Goal: Information Seeking & Learning: Check status

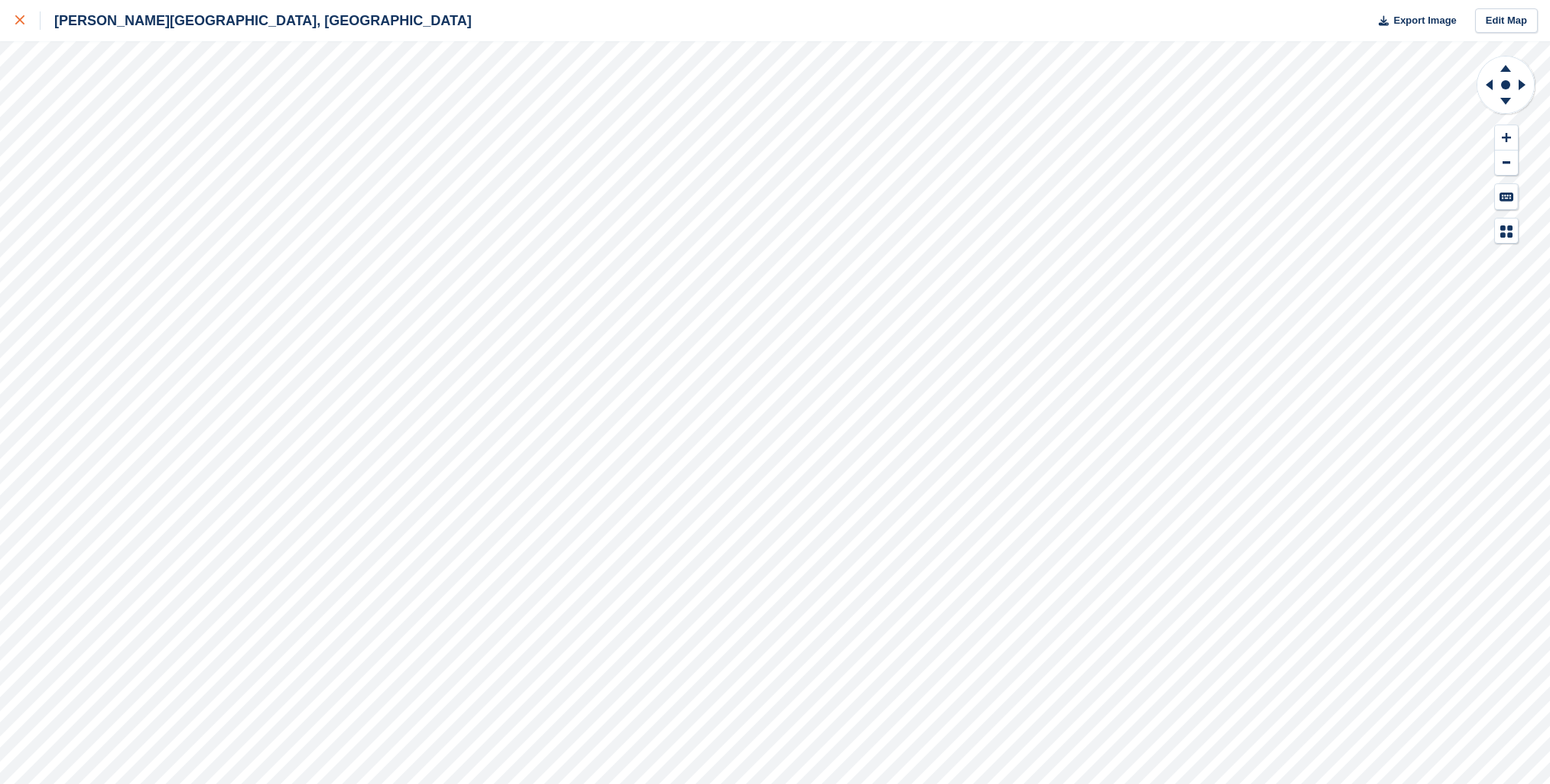
click at [26, 21] on div at bounding box center [27, 20] width 25 height 18
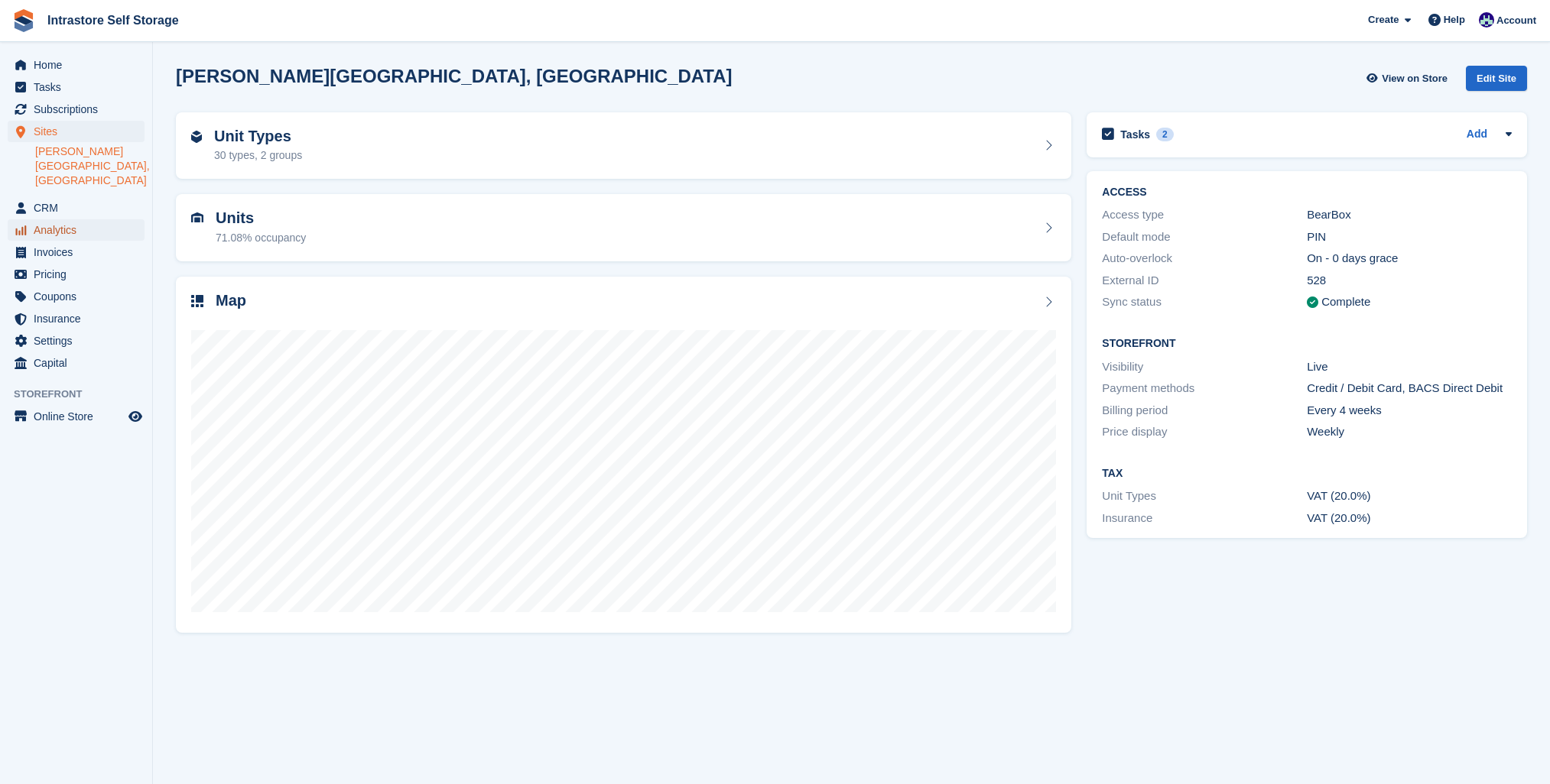
click at [74, 219] on span "Analytics" at bounding box center [79, 230] width 92 height 21
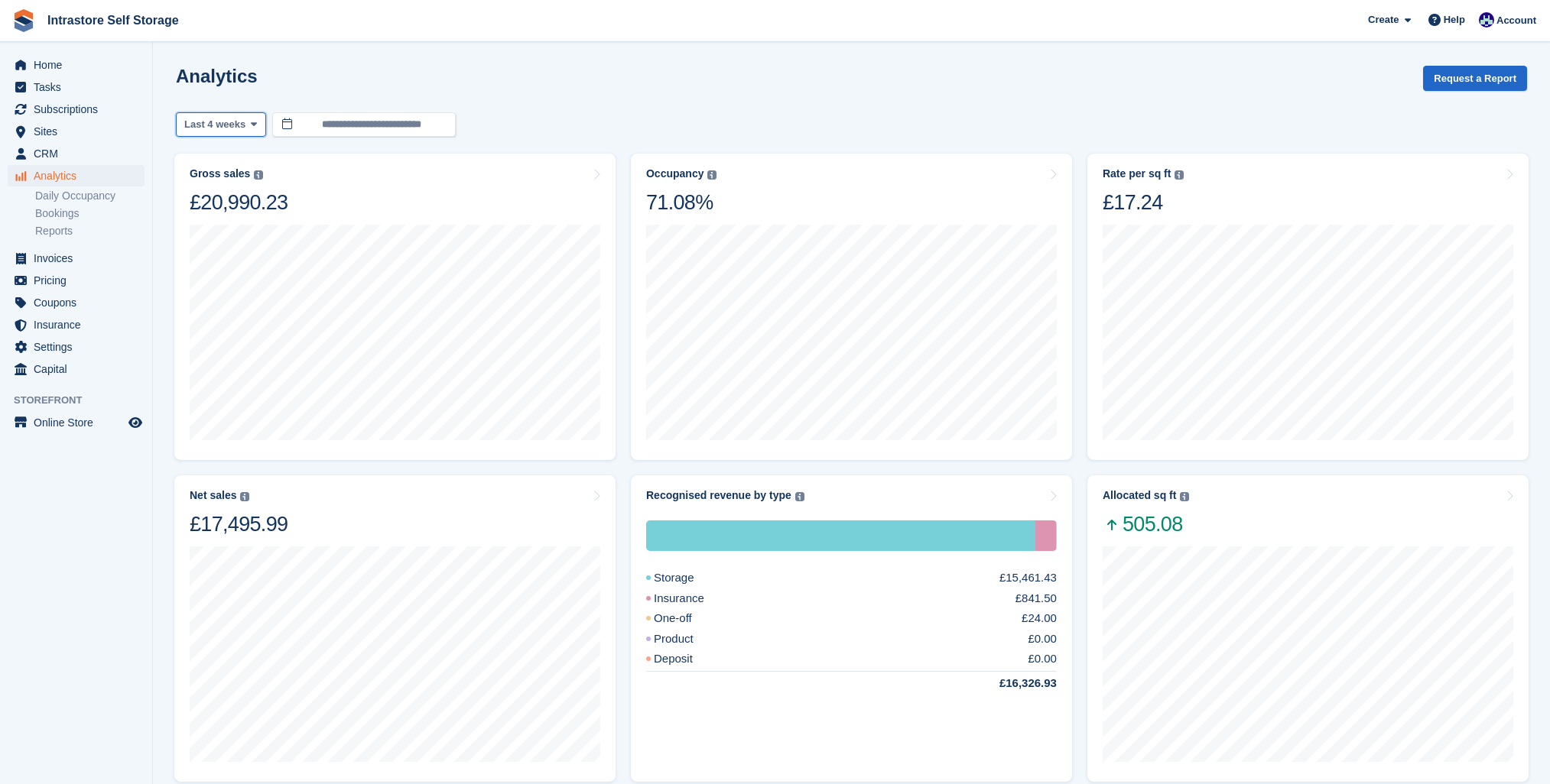
click at [257, 124] on icon at bounding box center [254, 124] width 6 height 10
click at [233, 266] on link "Last 6 months" at bounding box center [248, 271] width 133 height 27
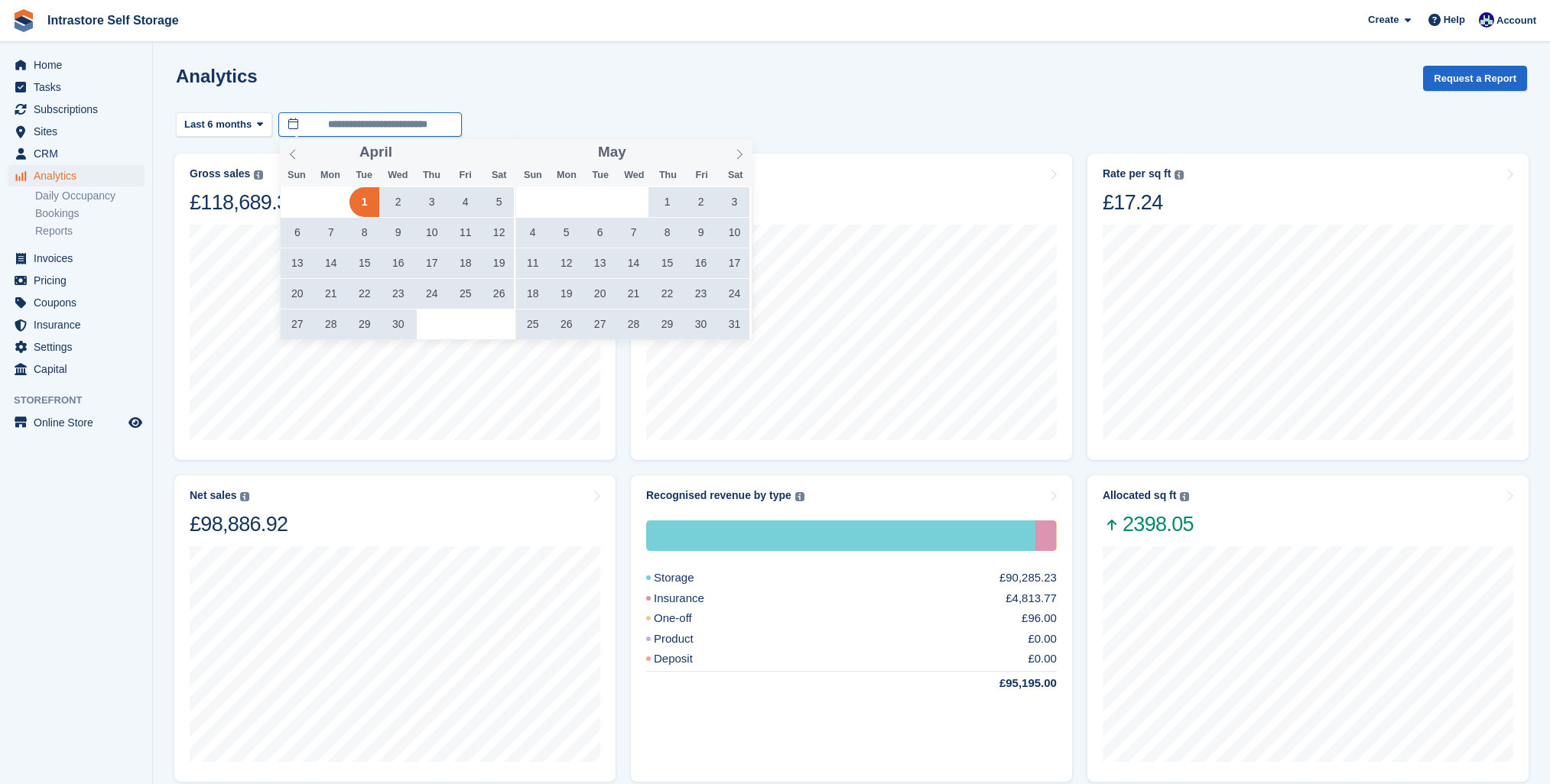
click at [403, 128] on input "**********" at bounding box center [370, 124] width 183 height 25
click at [357, 200] on span "1" at bounding box center [364, 202] width 30 height 30
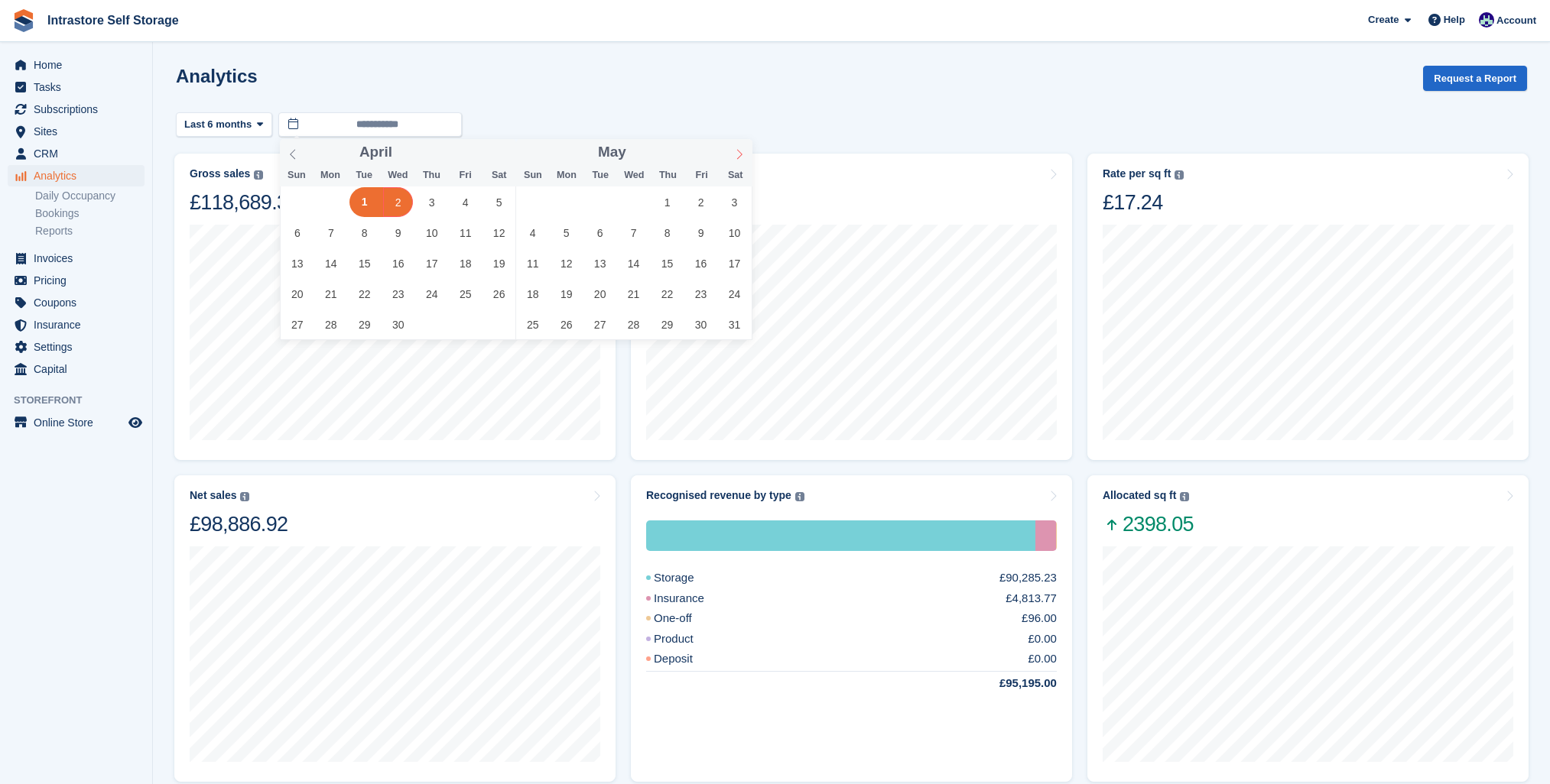
click at [733, 152] on span at bounding box center [739, 152] width 26 height 26
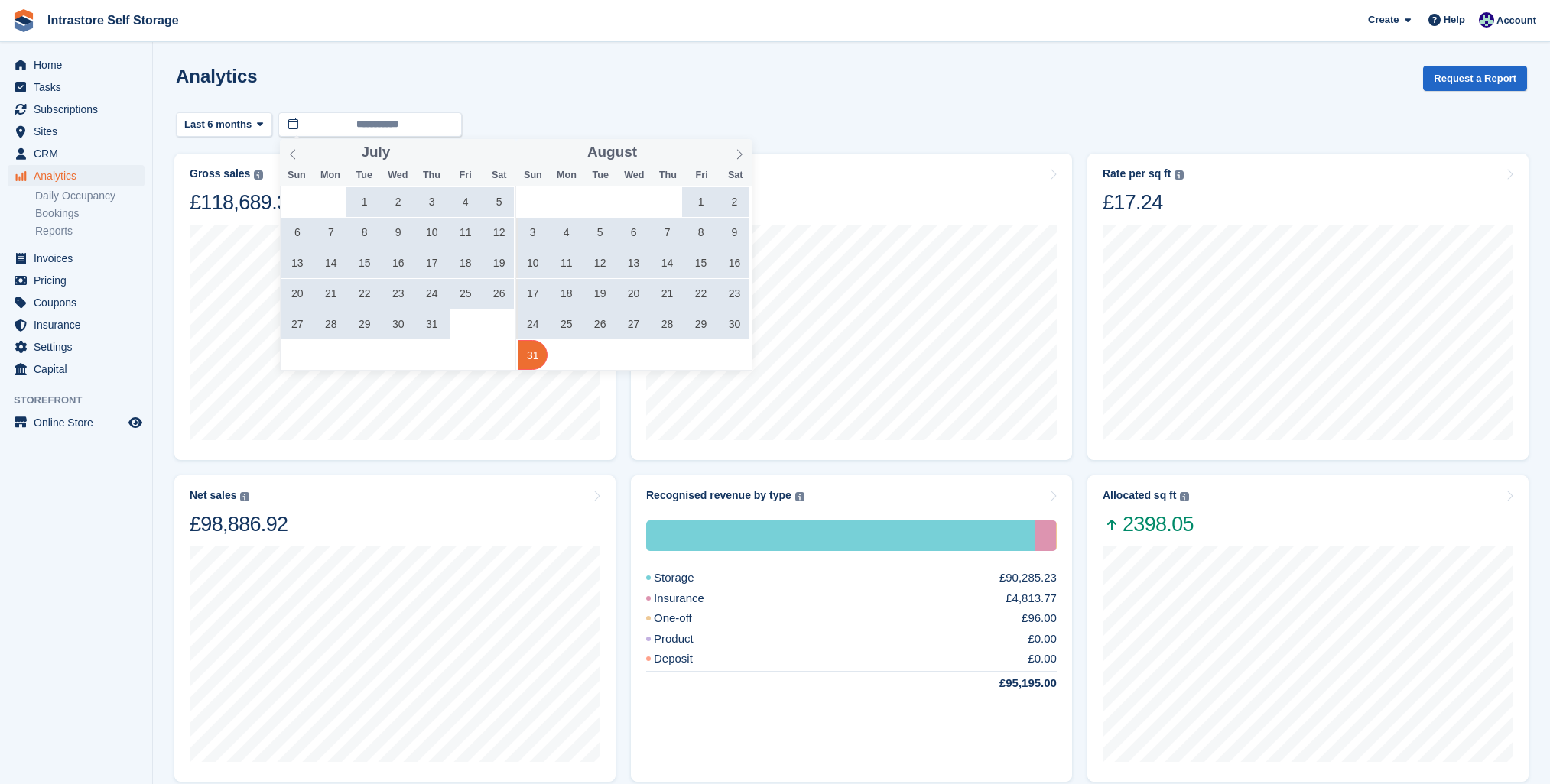
click at [527, 360] on span "31" at bounding box center [532, 355] width 30 height 30
type input "**********"
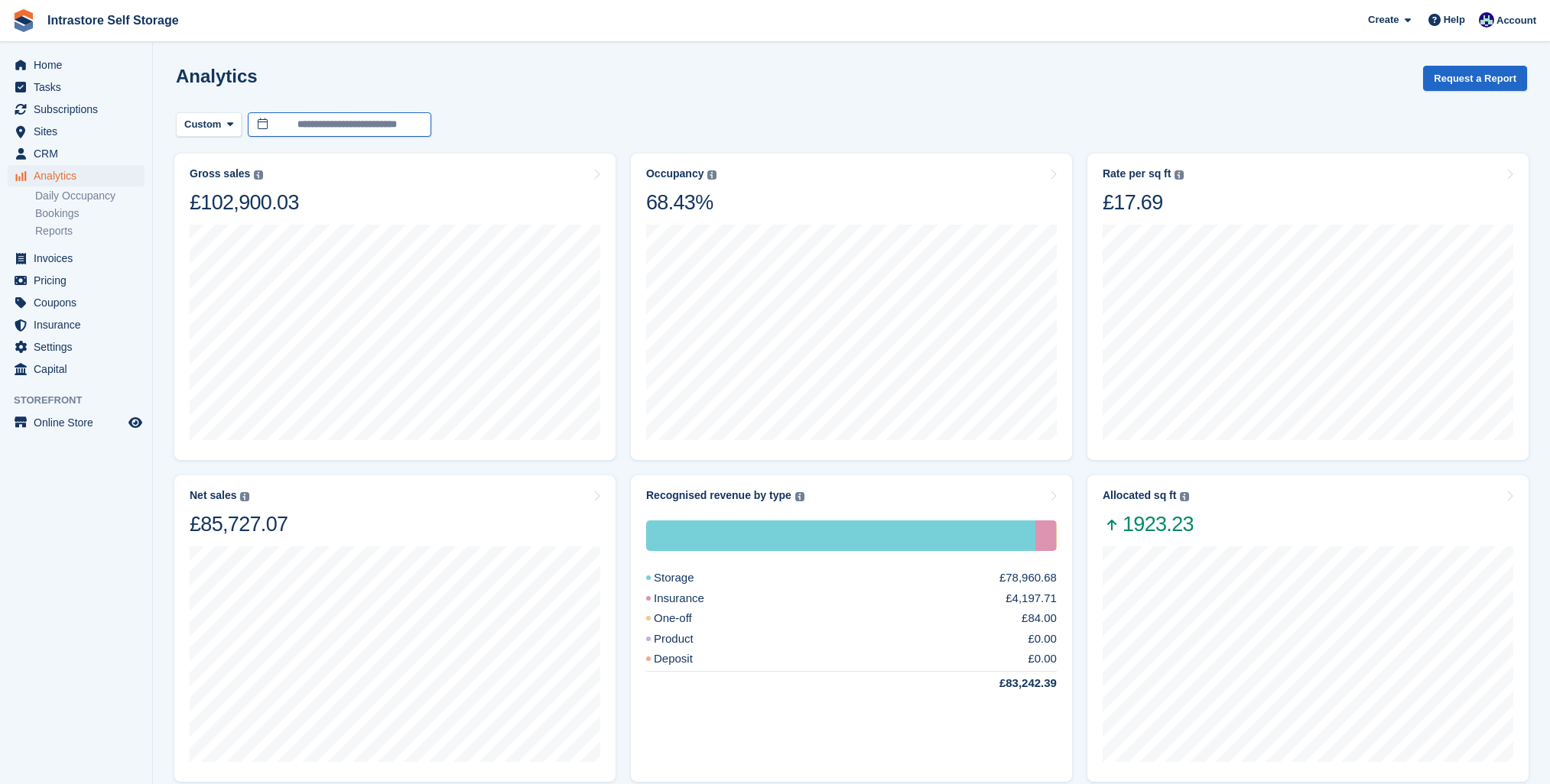
click at [334, 129] on input "**********" at bounding box center [339, 124] width 183 height 25
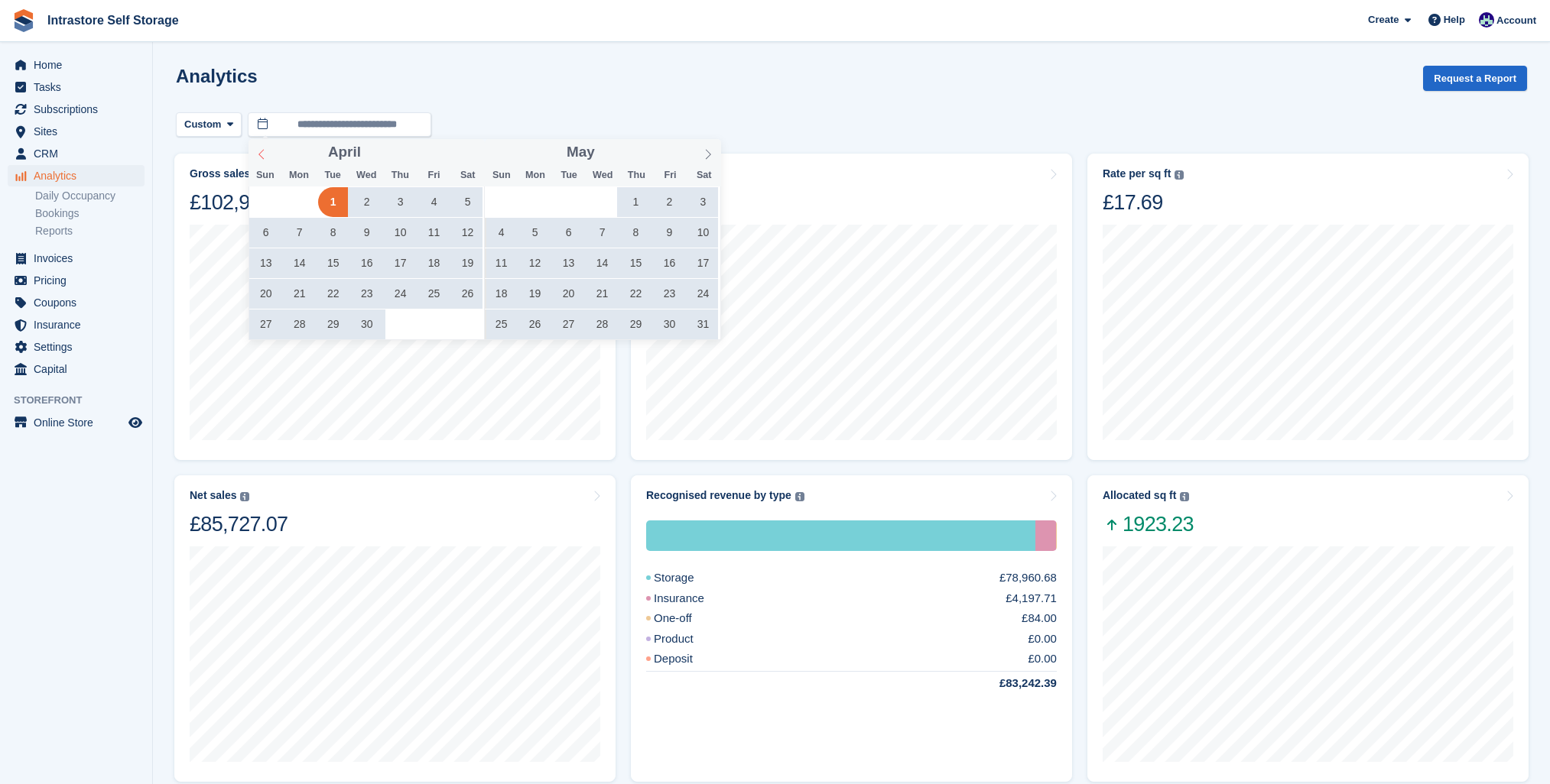
click at [266, 159] on span at bounding box center [261, 152] width 26 height 26
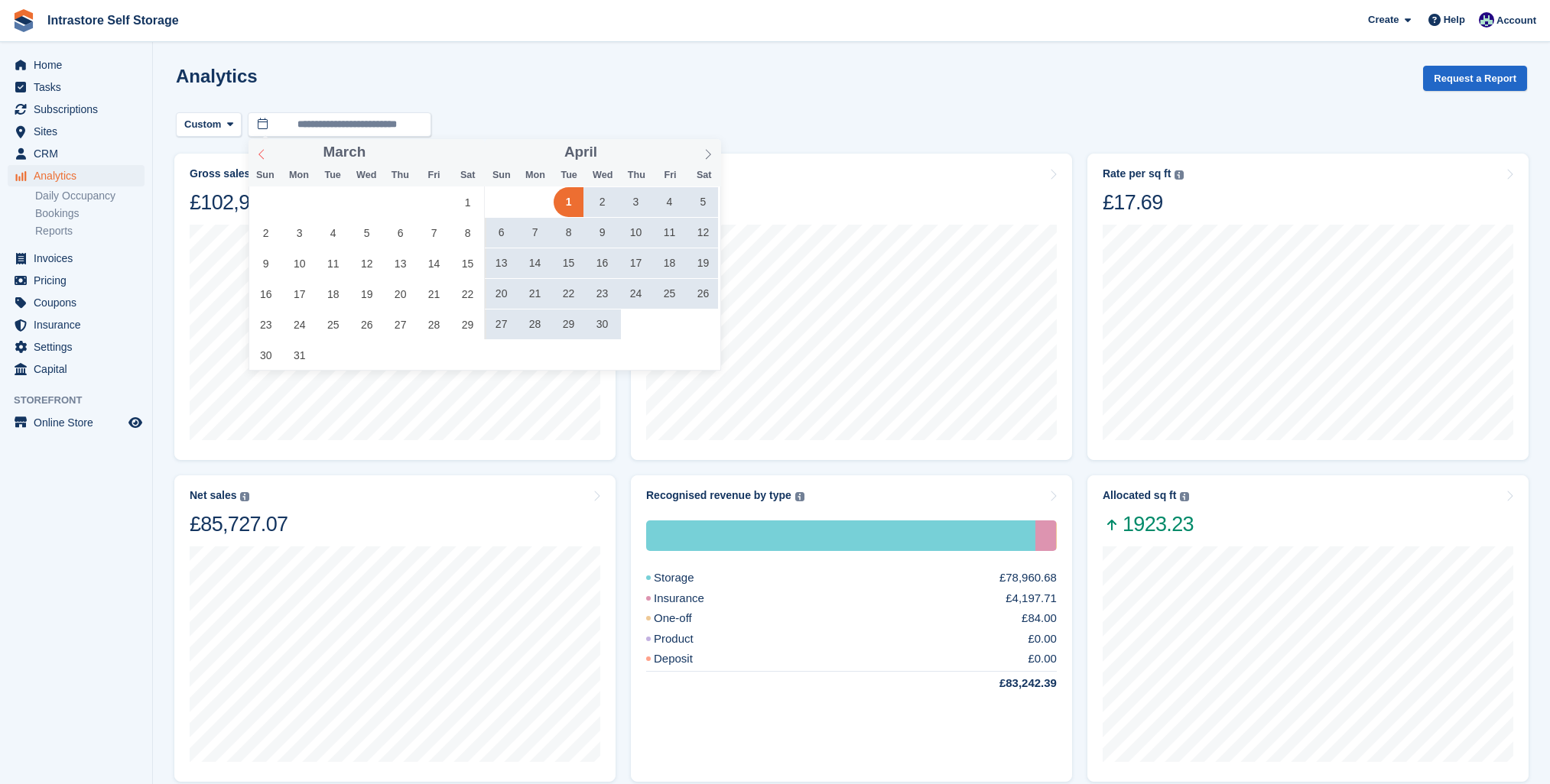
click at [266, 159] on span at bounding box center [261, 152] width 26 height 26
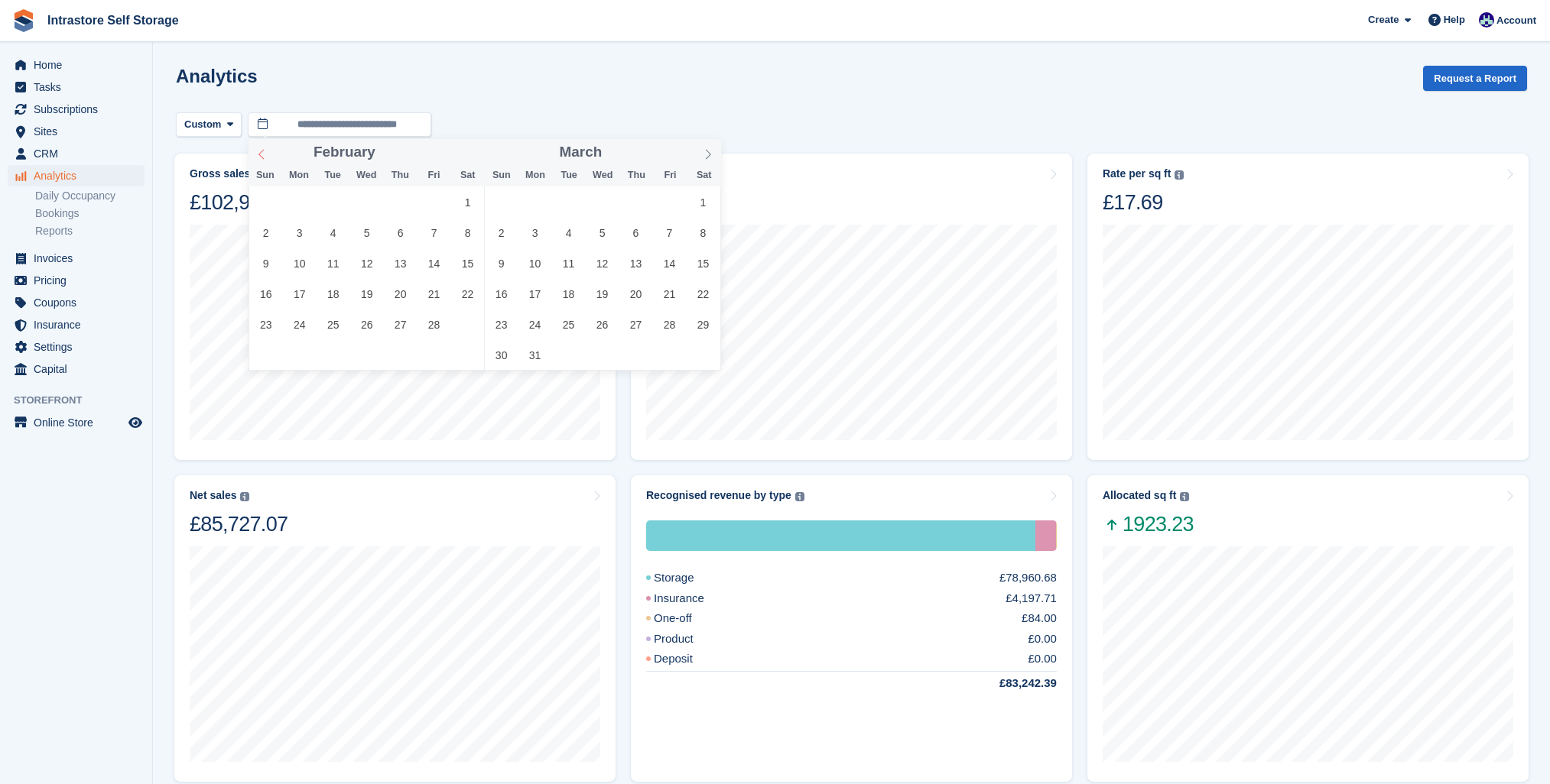
click at [266, 159] on span at bounding box center [261, 152] width 26 height 26
click at [377, 197] on span "1" at bounding box center [366, 202] width 30 height 30
click at [708, 155] on icon at bounding box center [709, 154] width 5 height 10
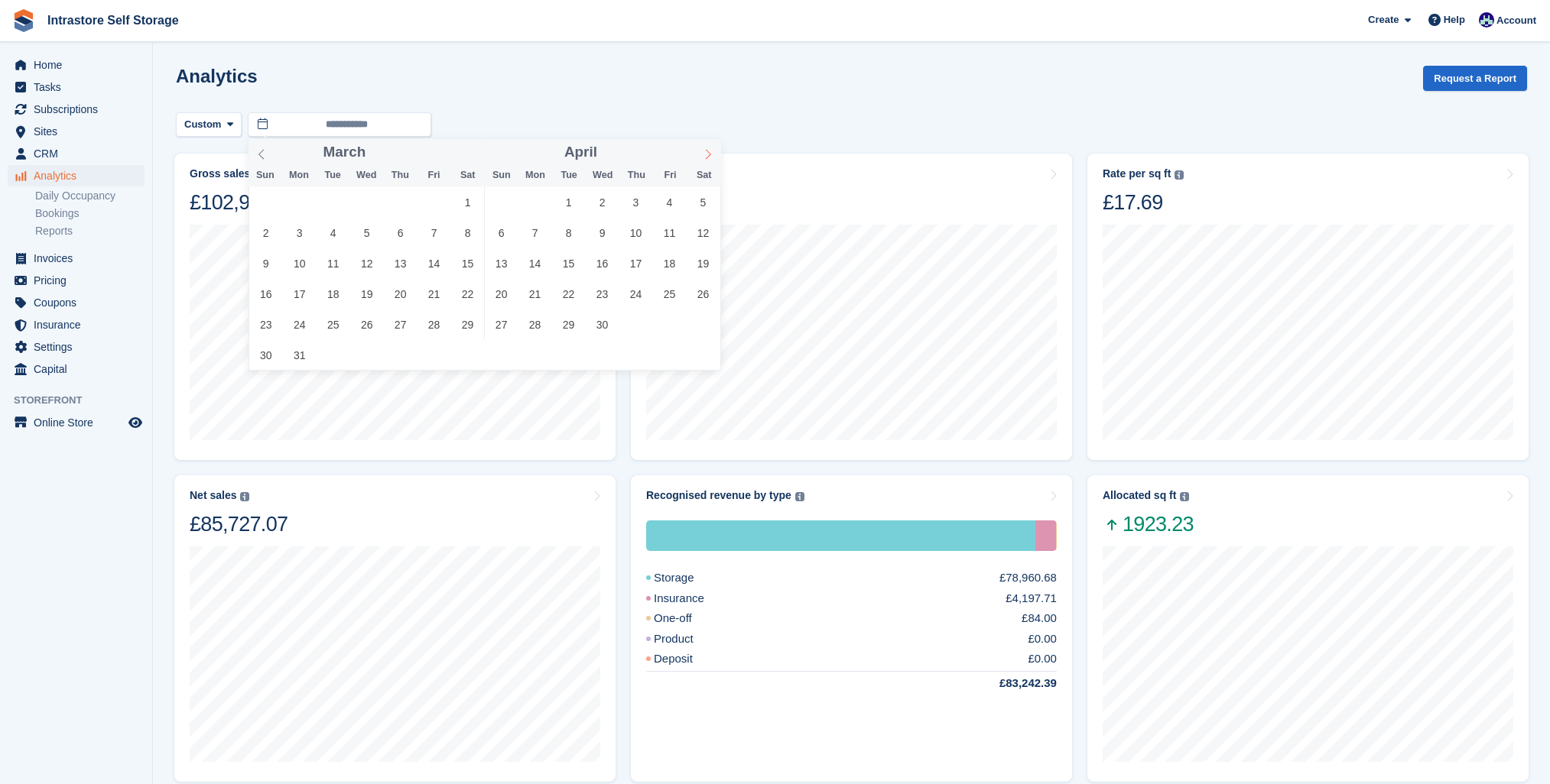
click at [708, 155] on icon at bounding box center [709, 154] width 5 height 10
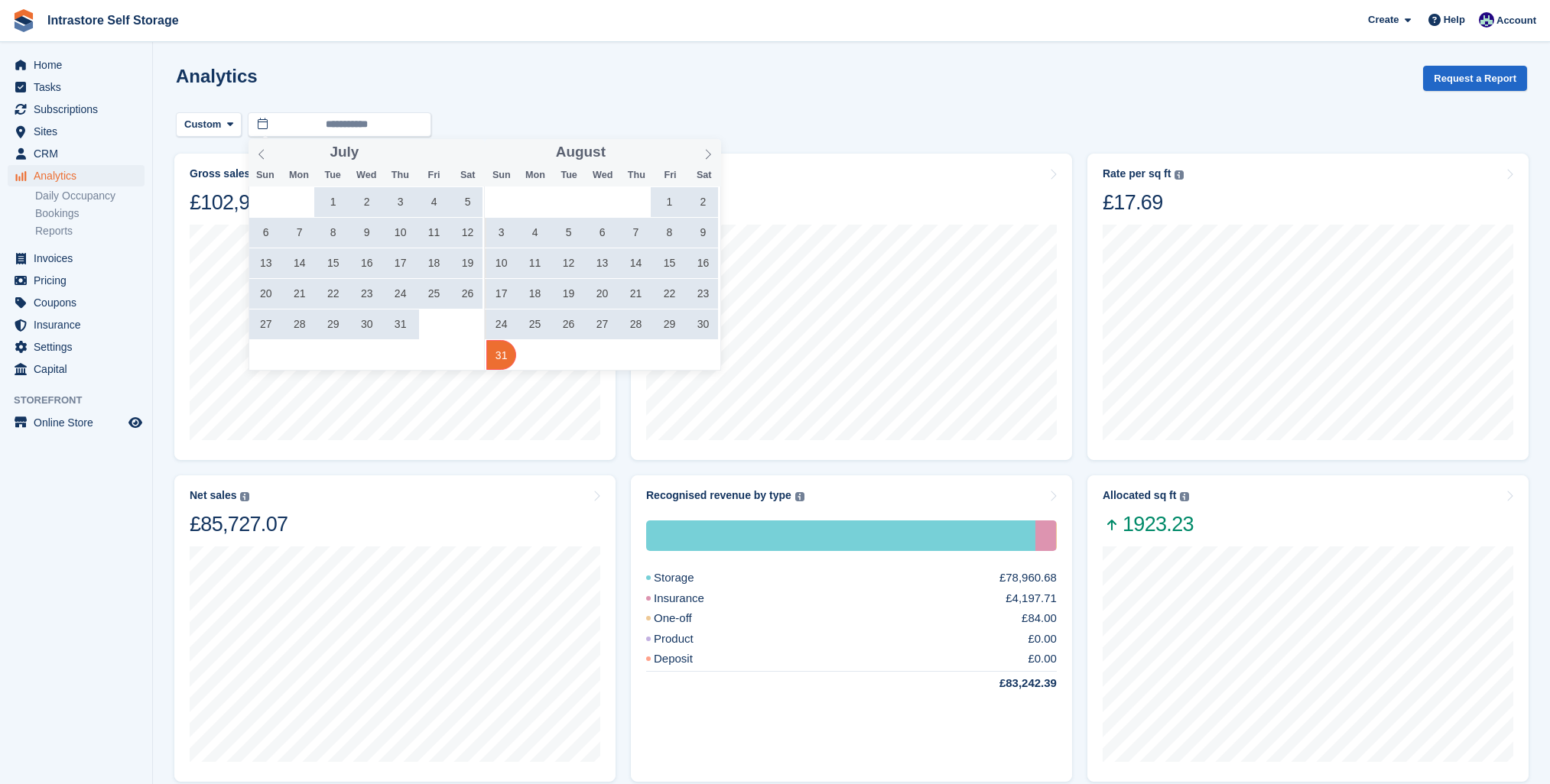
click at [500, 351] on span "31" at bounding box center [500, 355] width 30 height 30
type input "**********"
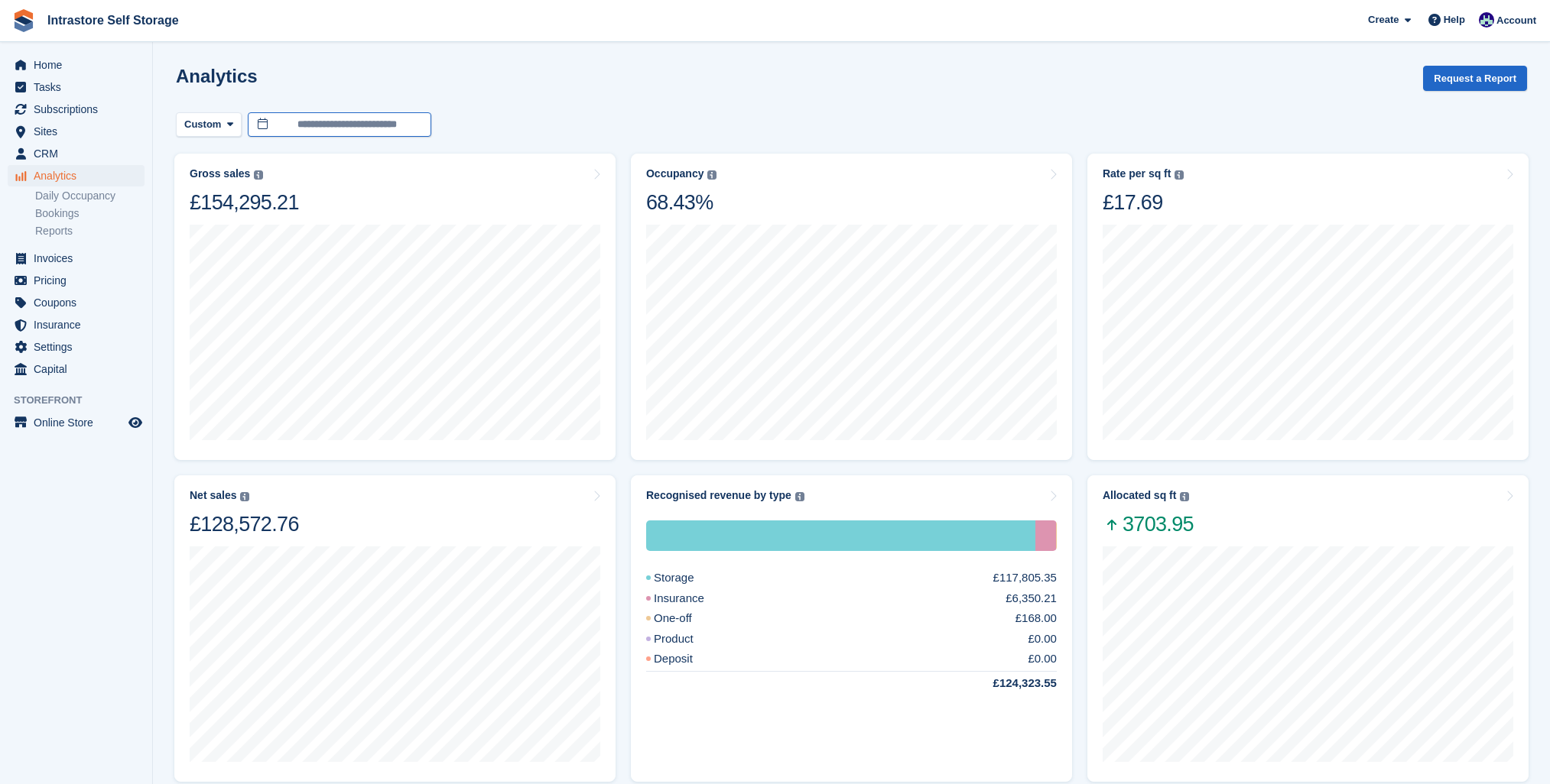
click at [342, 123] on input "**********" at bounding box center [339, 124] width 183 height 25
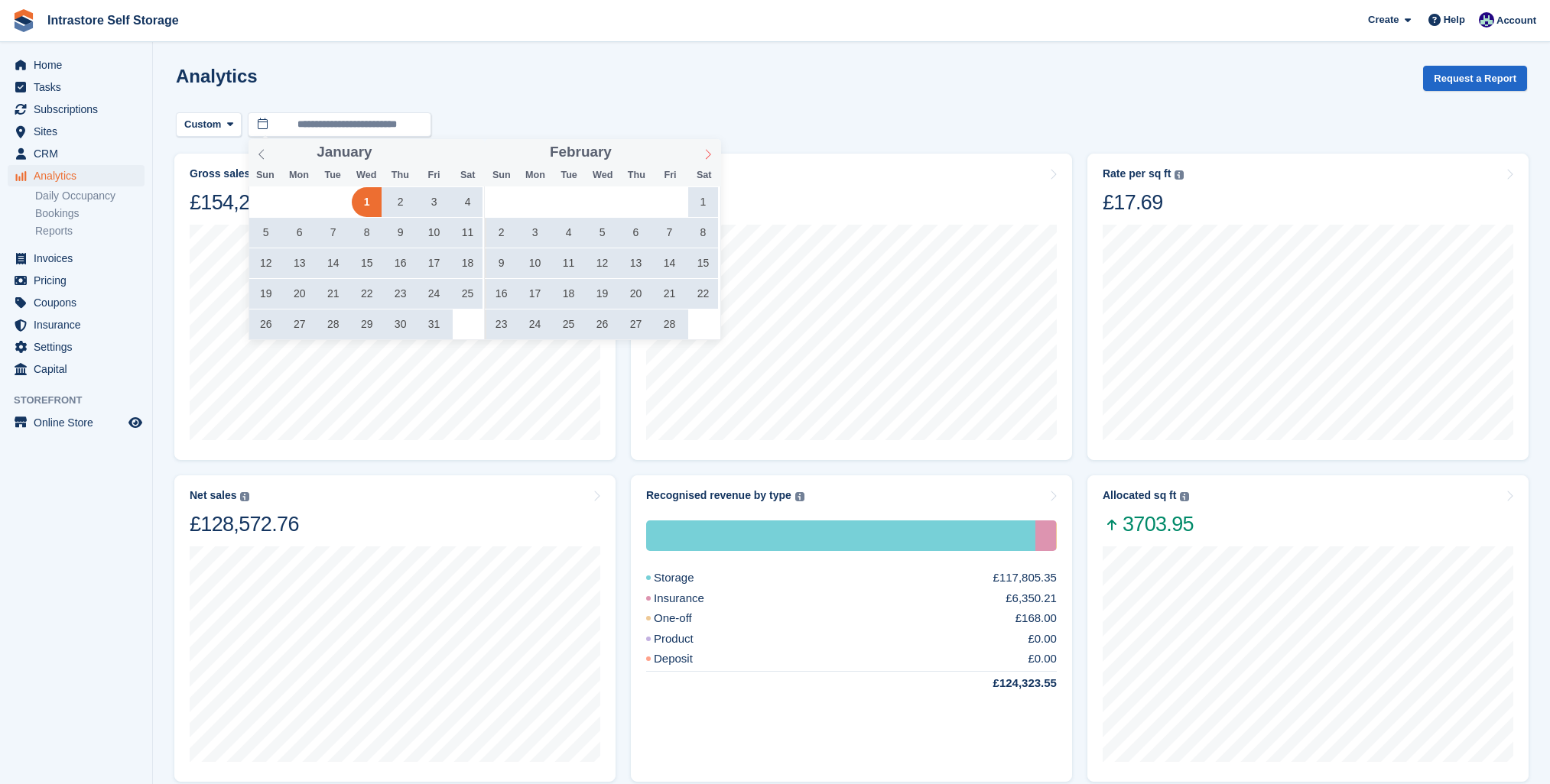
click at [706, 159] on icon at bounding box center [708, 154] width 10 height 10
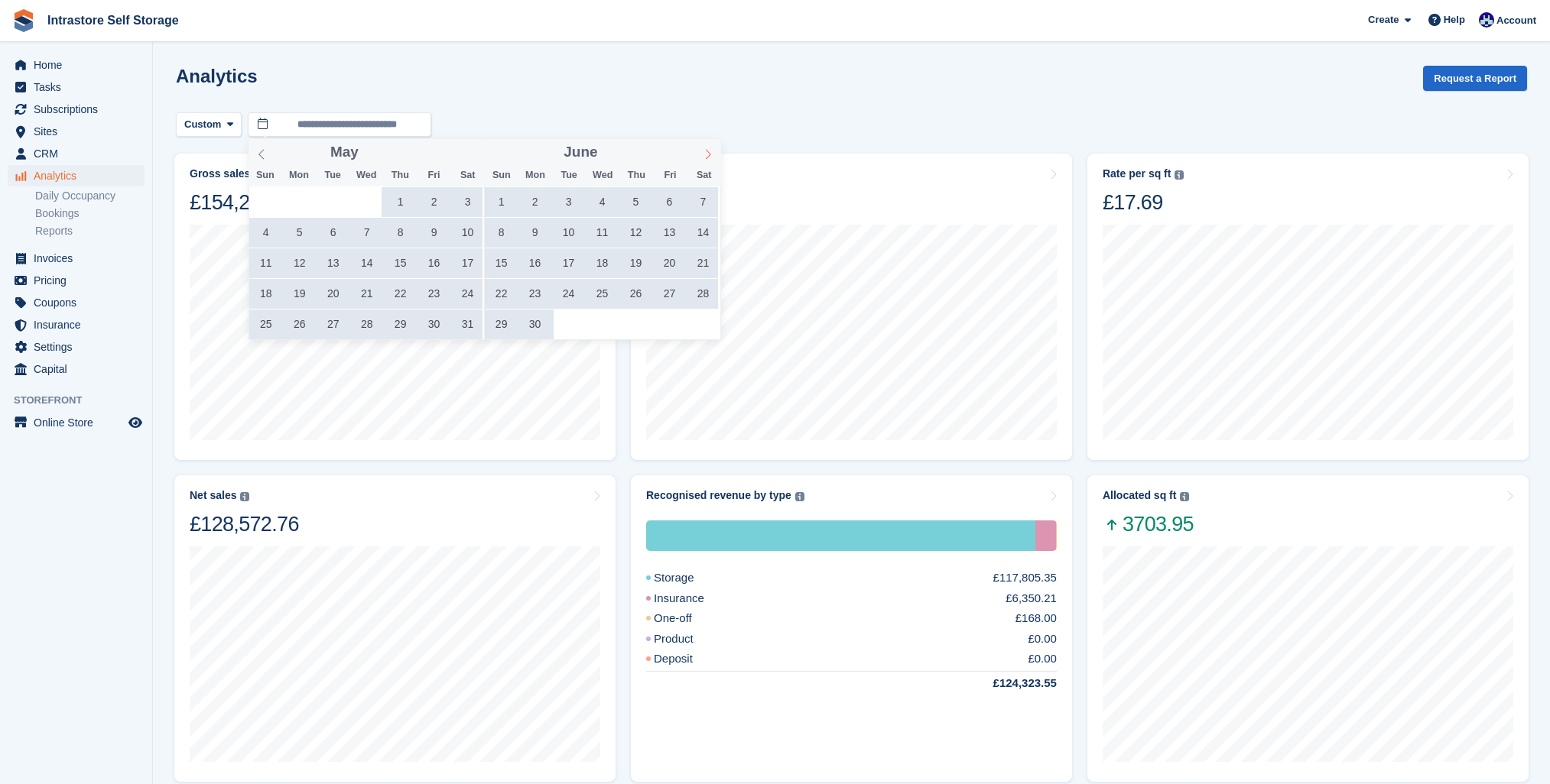
click at [706, 159] on icon at bounding box center [708, 154] width 10 height 10
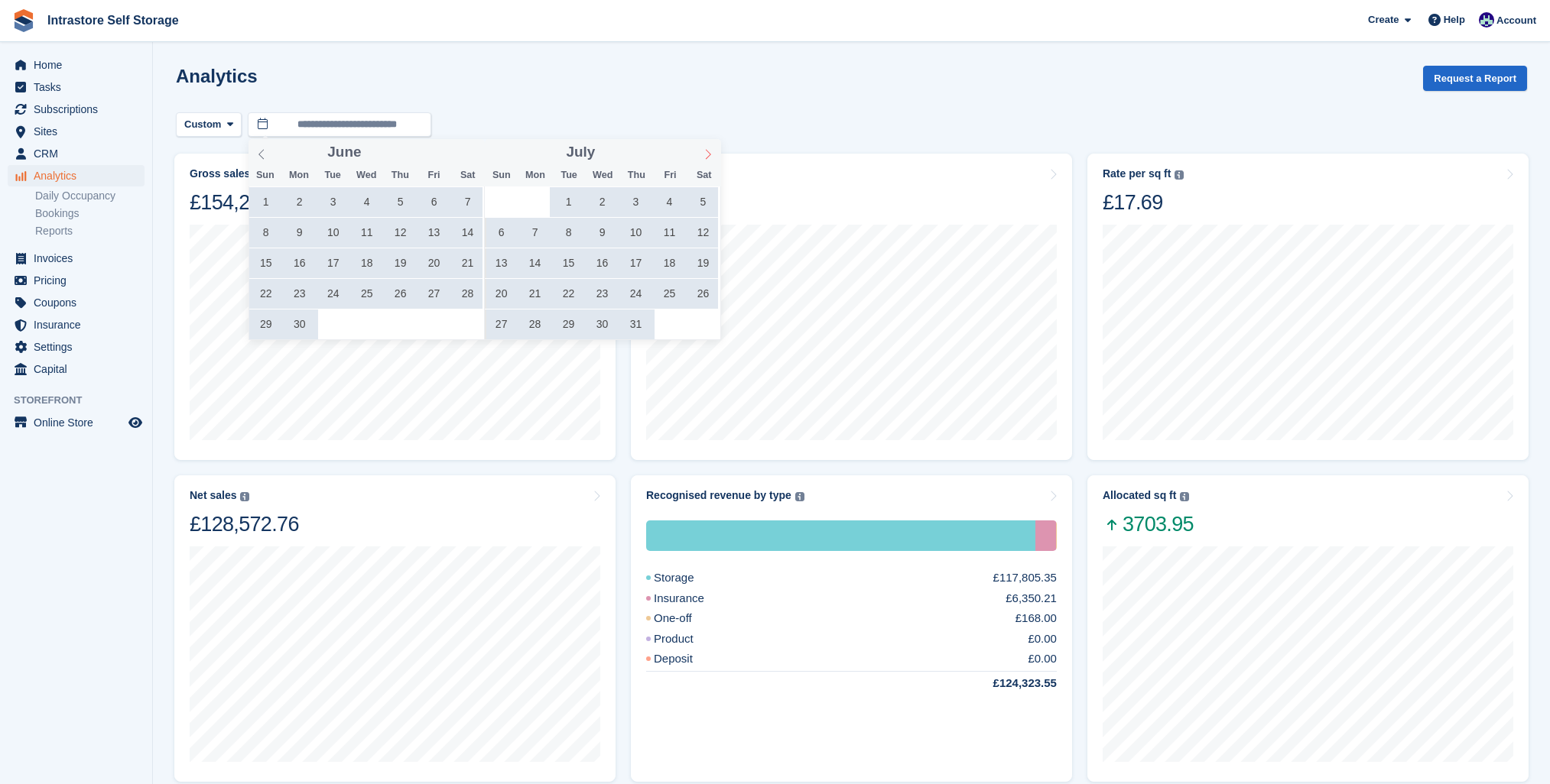
click at [706, 159] on icon at bounding box center [708, 154] width 10 height 10
click at [673, 195] on span "1" at bounding box center [669, 202] width 30 height 30
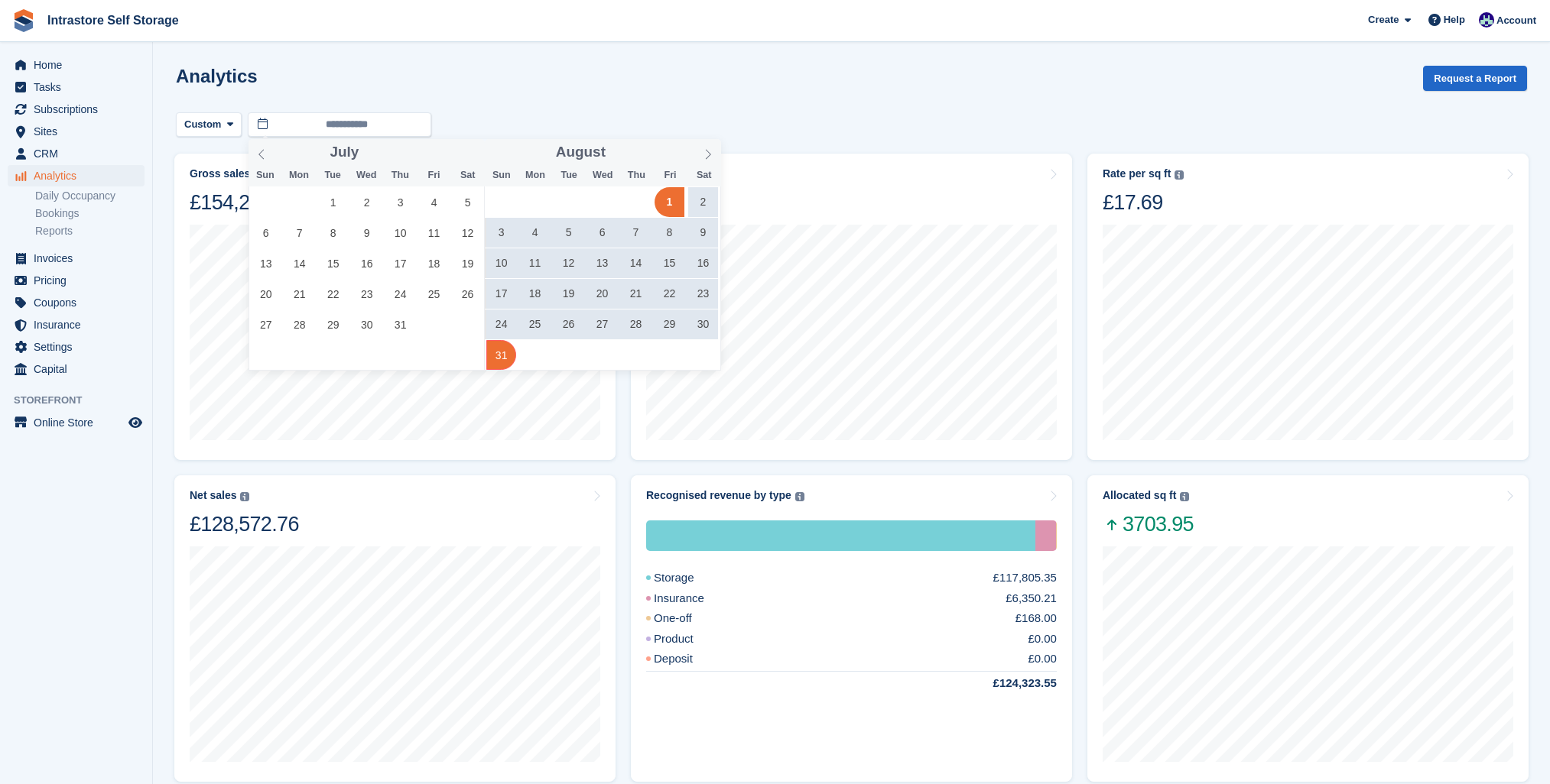
click at [501, 347] on span "31" at bounding box center [500, 355] width 30 height 30
type input "**********"
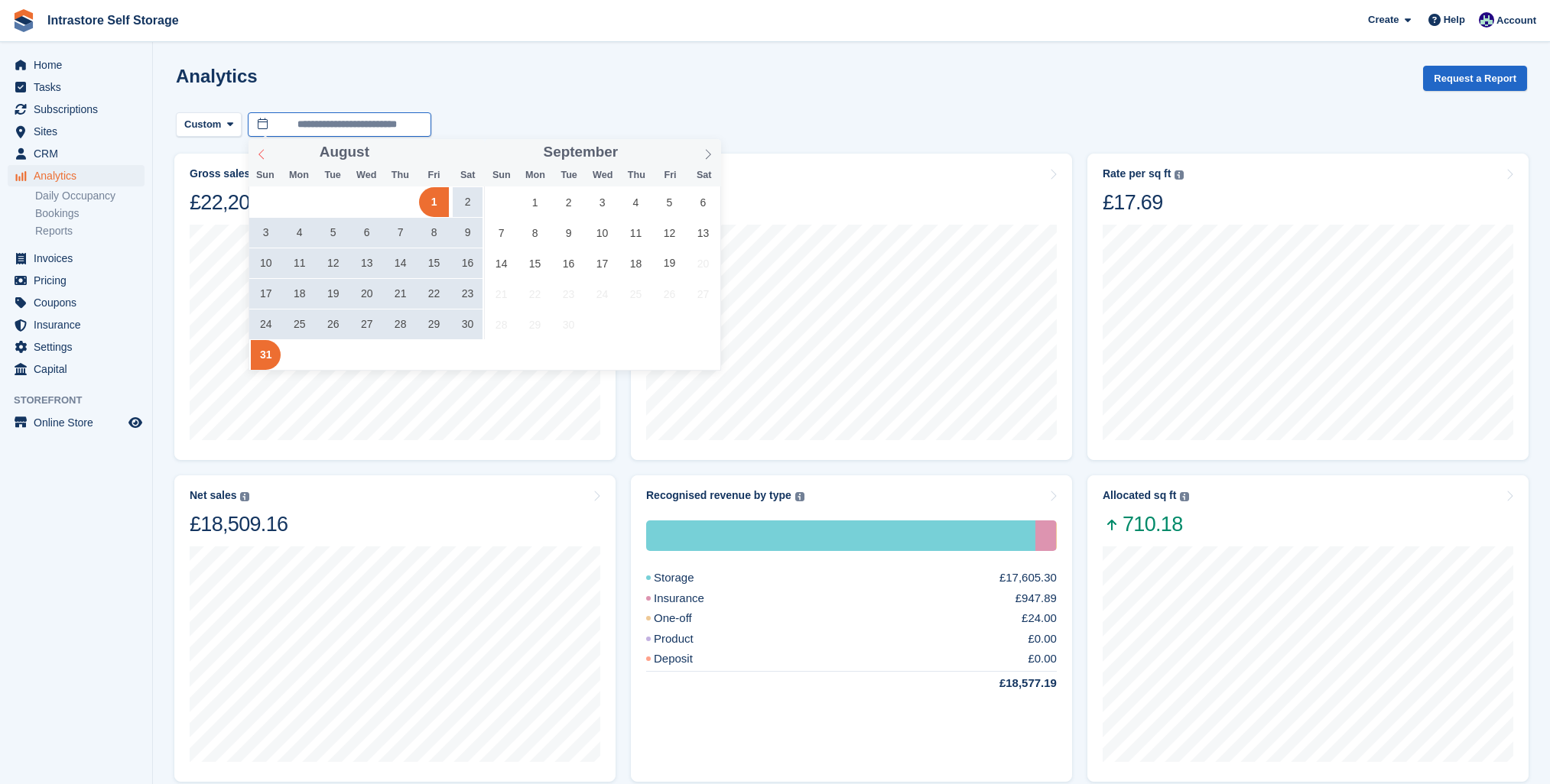
drag, startPoint x: 296, startPoint y: 119, endPoint x: 272, endPoint y: 152, distance: 40.8
click at [296, 119] on input "**********" at bounding box center [339, 124] width 183 height 25
click at [266, 148] on span at bounding box center [261, 152] width 26 height 26
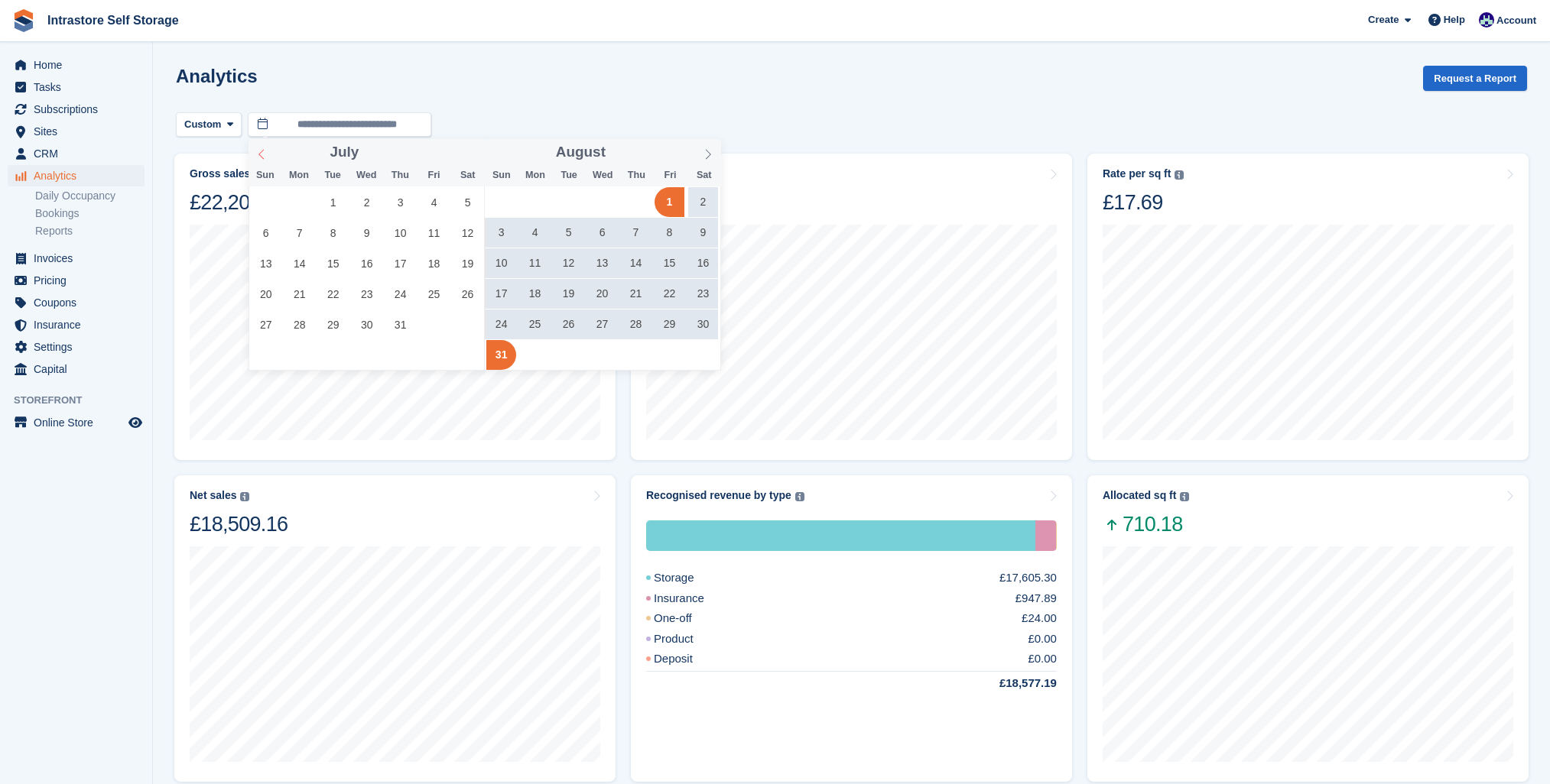
click at [266, 148] on span at bounding box center [261, 152] width 26 height 26
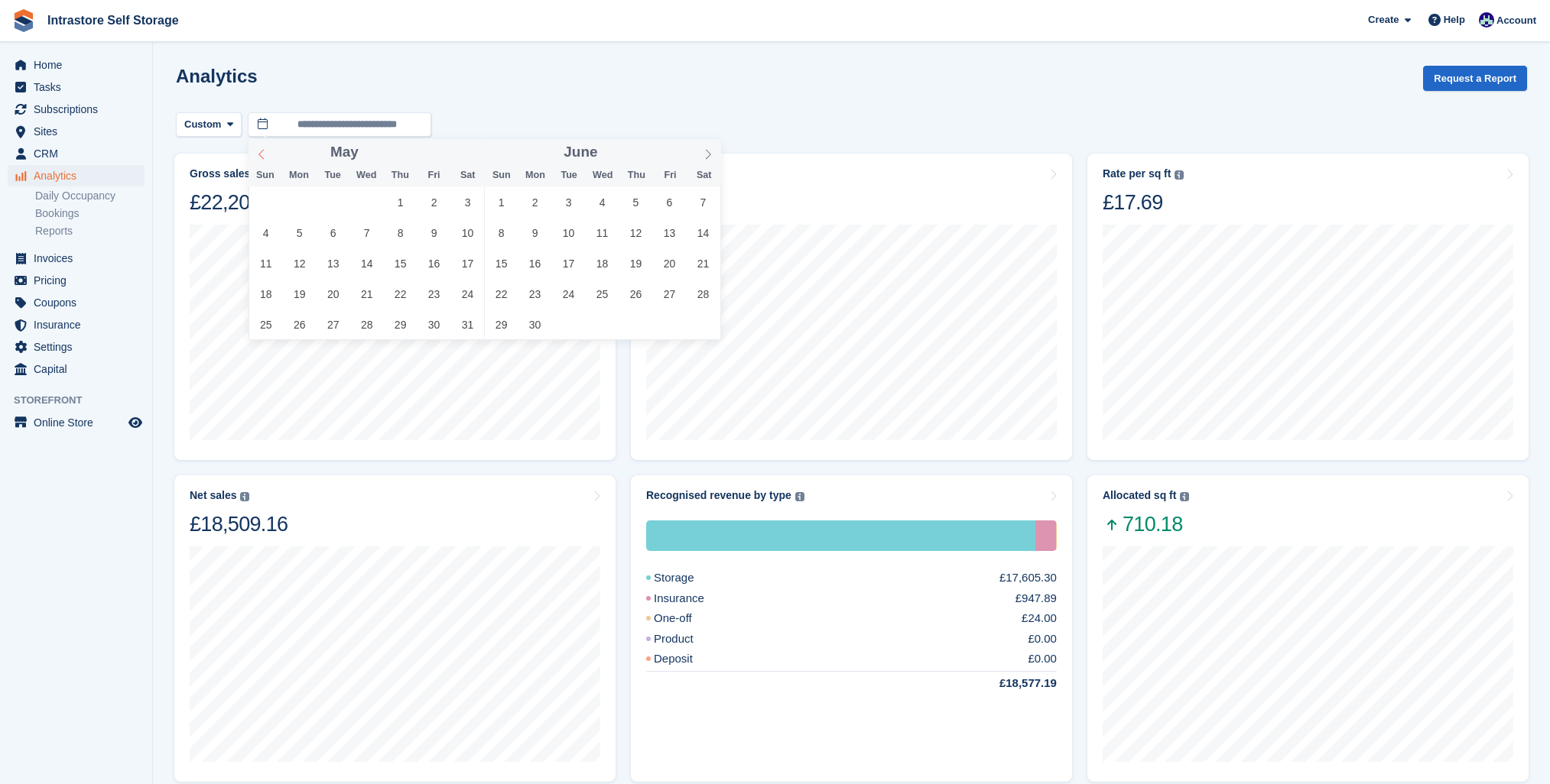
click at [266, 148] on span at bounding box center [261, 152] width 26 height 26
click at [254, 153] on span at bounding box center [261, 152] width 26 height 26
click at [257, 153] on icon at bounding box center [261, 154] width 10 height 10
click at [374, 207] on span "1" at bounding box center [366, 202] width 30 height 30
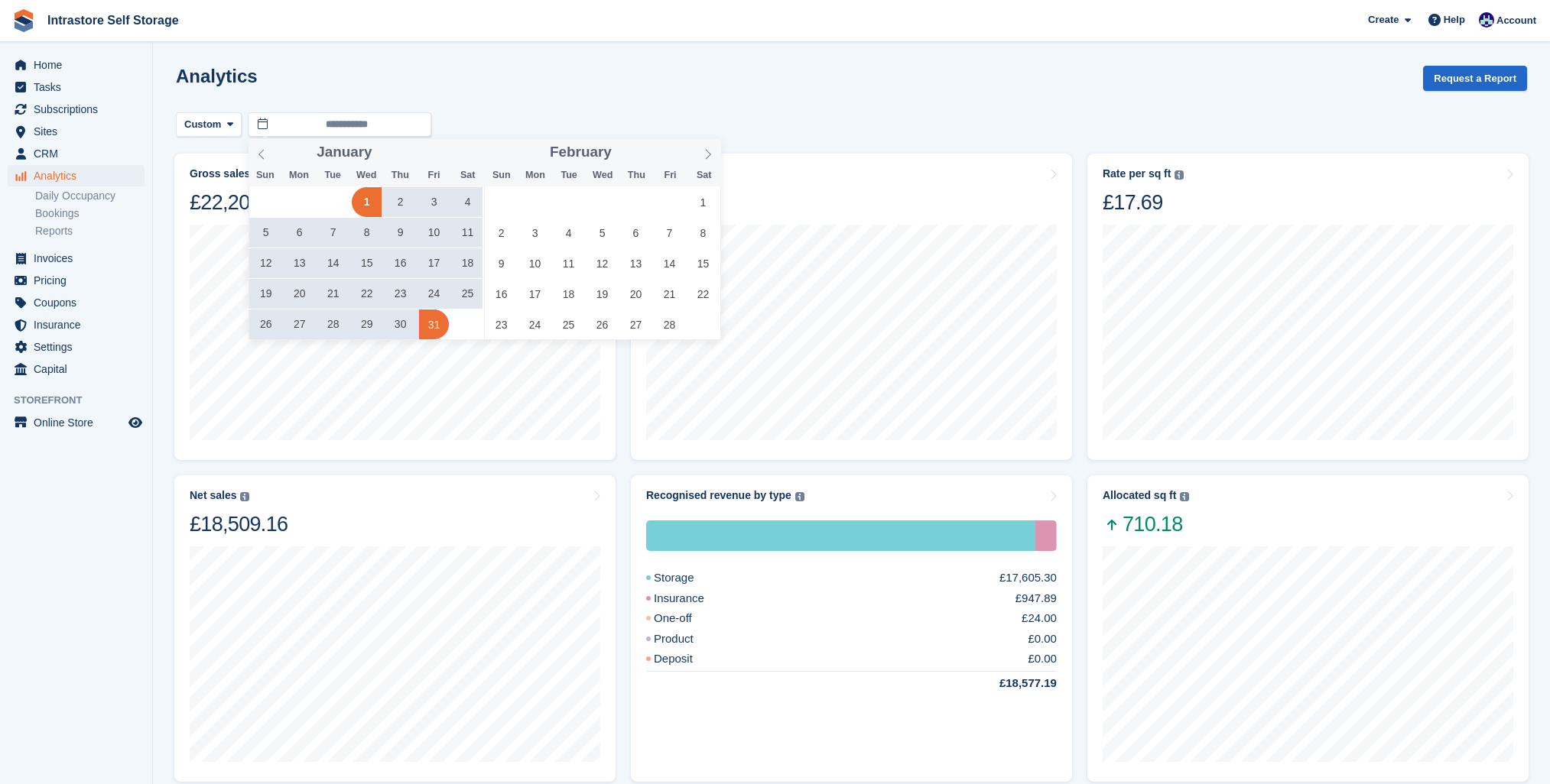
click at [433, 334] on span "31" at bounding box center [434, 324] width 30 height 30
type input "**********"
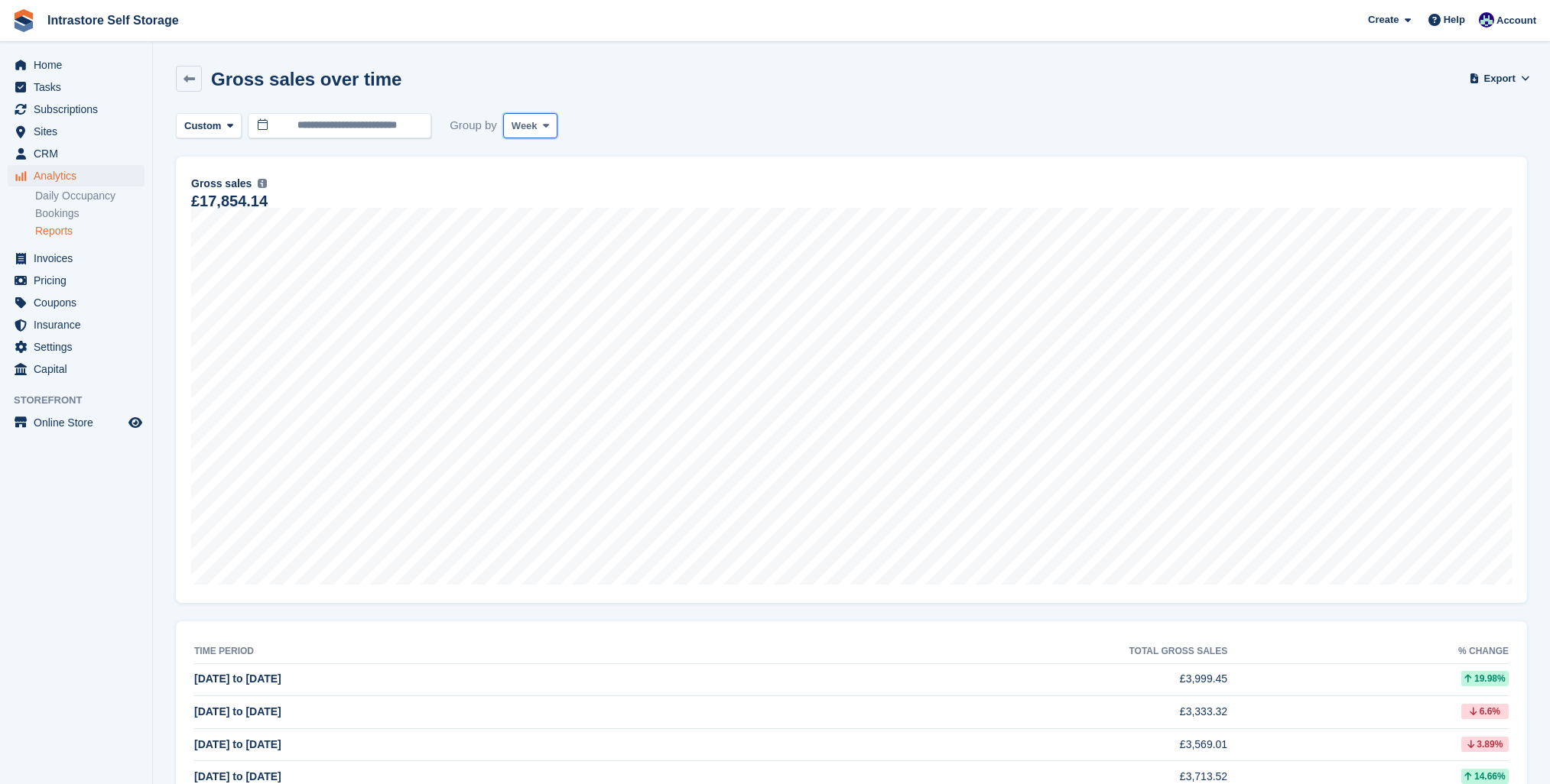
drag, startPoint x: 554, startPoint y: 126, endPoint x: 540, endPoint y: 149, distance: 26.9
click at [554, 126] on button "Week" at bounding box center [530, 125] width 54 height 25
click at [526, 211] on link "Month" at bounding box center [576, 217] width 133 height 27
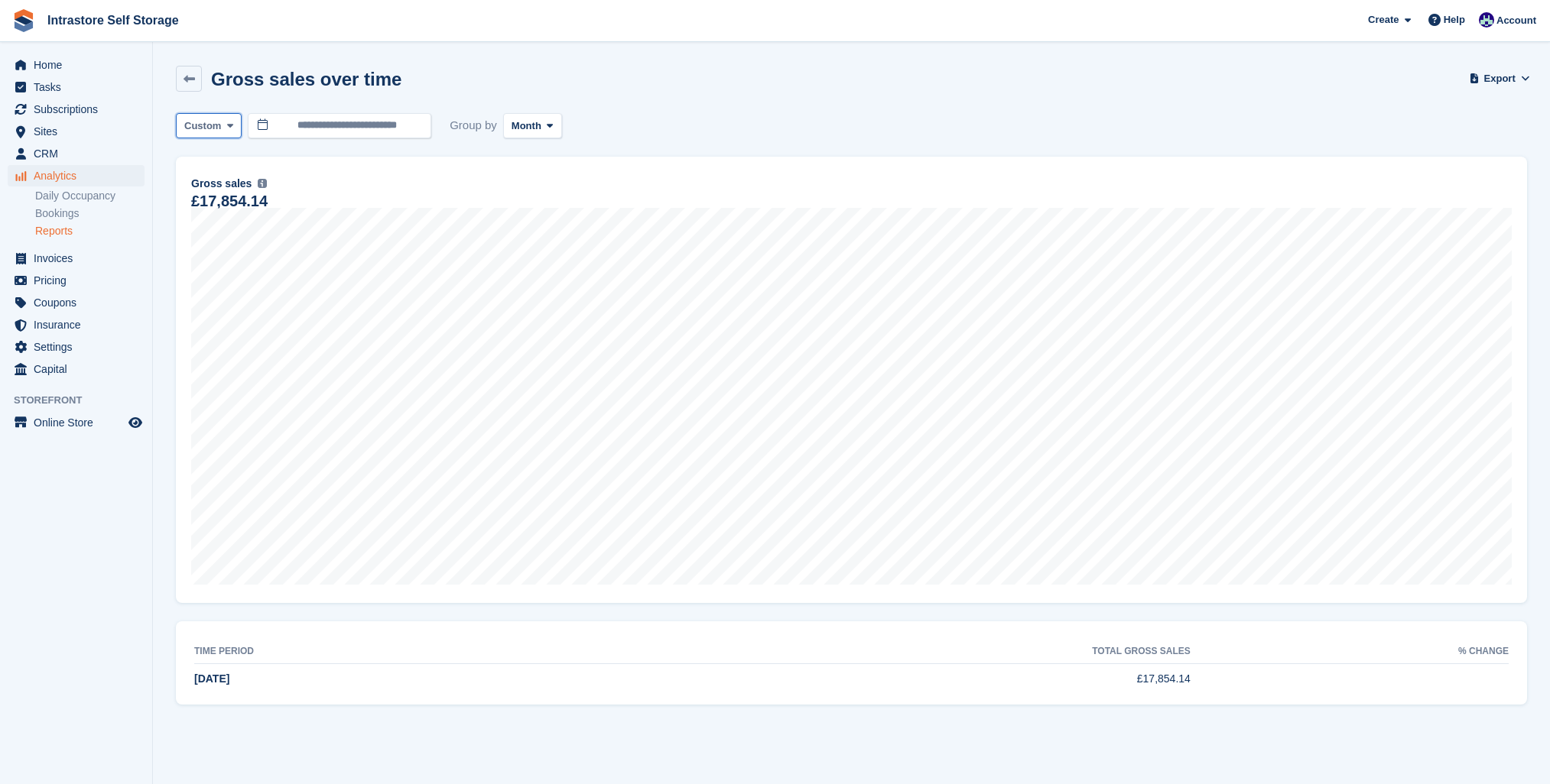
click at [230, 126] on icon at bounding box center [230, 126] width 6 height 10
click at [227, 392] on link "Last 18 months" at bounding box center [248, 382] width 133 height 27
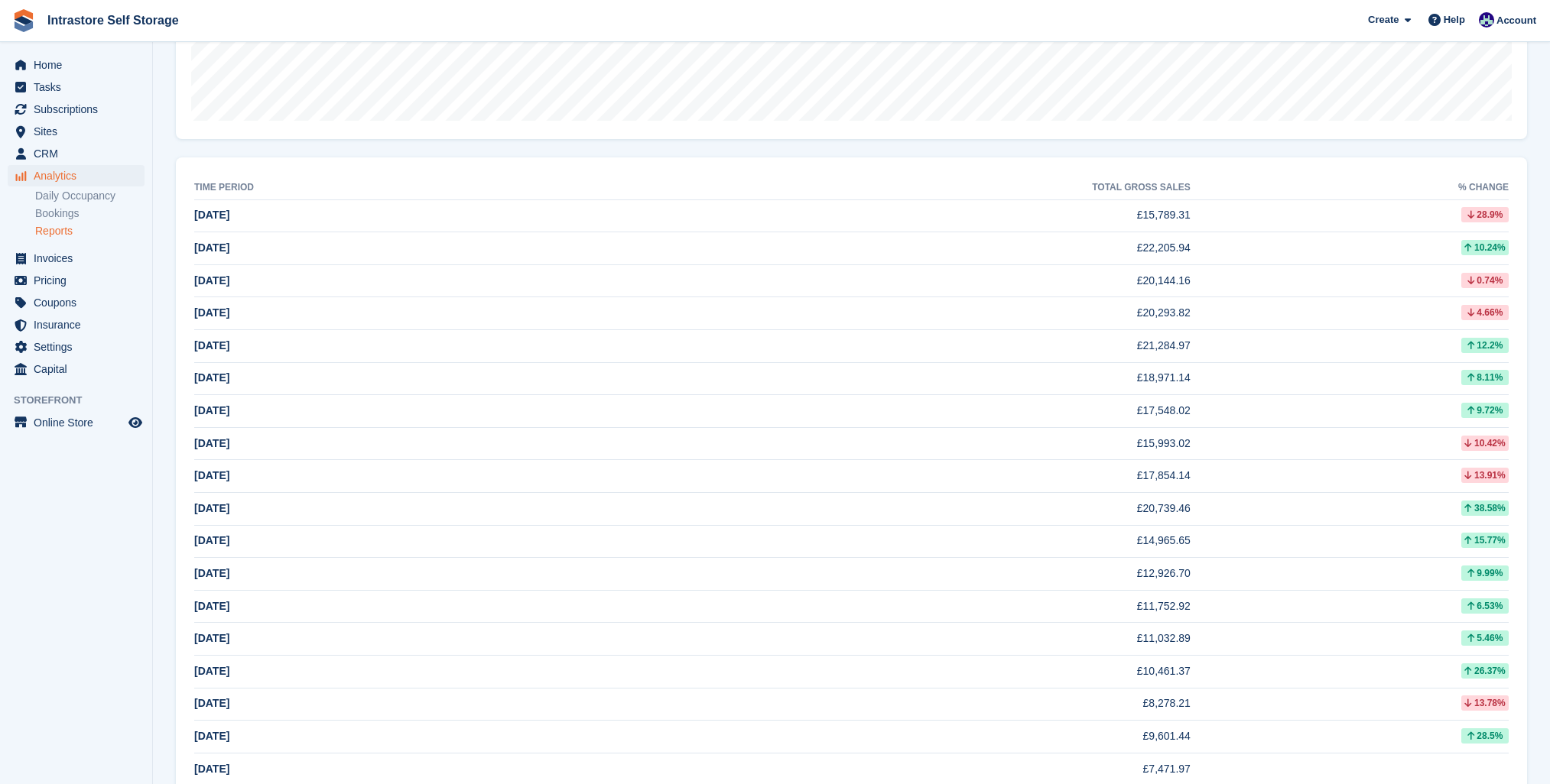
scroll to position [506, 0]
